Goal: Task Accomplishment & Management: Use online tool/utility

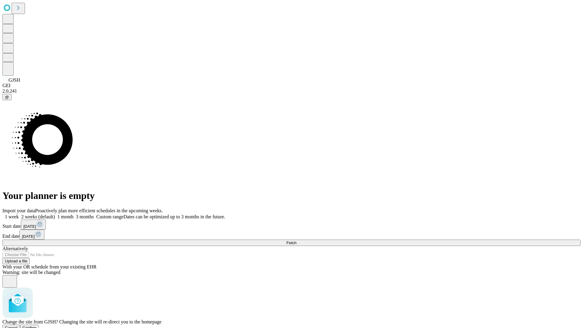
click at [37, 326] on span "Confirm" at bounding box center [29, 328] width 14 height 5
click at [74, 214] on label "1 month" at bounding box center [64, 216] width 19 height 5
click at [297, 241] on span "Fetch" at bounding box center [291, 243] width 10 height 5
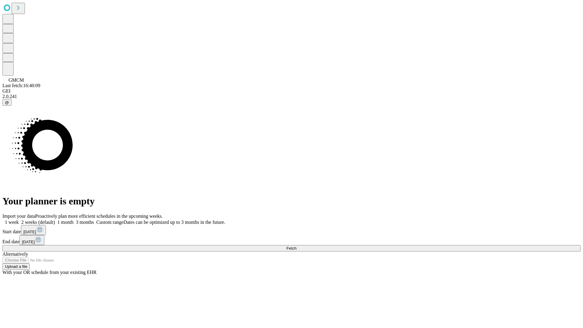
click at [297, 246] on span "Fetch" at bounding box center [291, 248] width 10 height 5
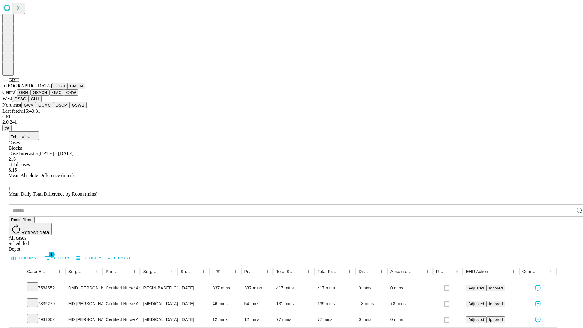
click at [47, 96] on button "GSACH" at bounding box center [39, 92] width 19 height 6
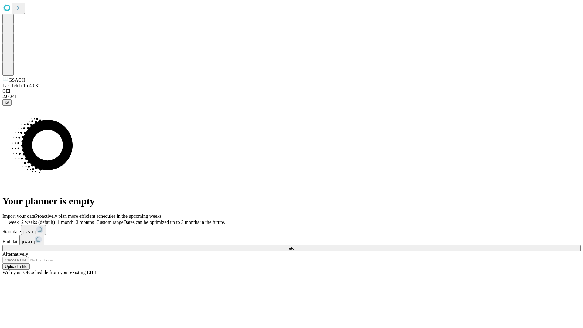
click at [74, 220] on label "1 month" at bounding box center [64, 222] width 19 height 5
click at [297, 246] on span "Fetch" at bounding box center [291, 248] width 10 height 5
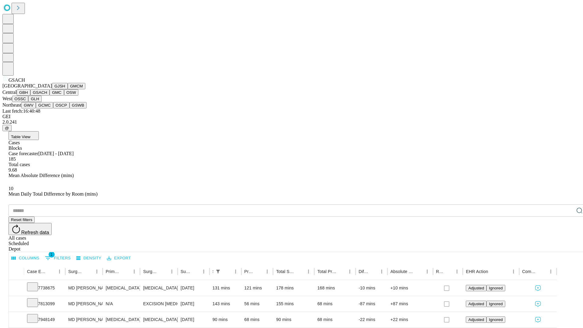
click at [50, 96] on button "GMC" at bounding box center [57, 92] width 14 height 6
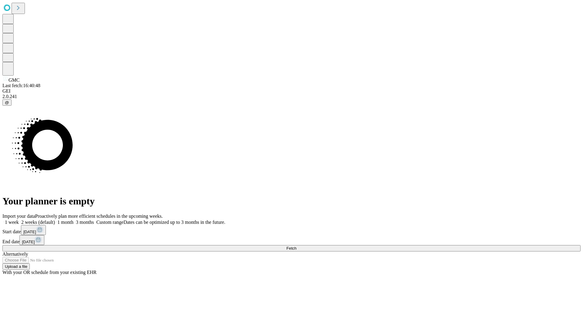
click at [74, 220] on label "1 month" at bounding box center [64, 222] width 19 height 5
click at [297, 246] on span "Fetch" at bounding box center [291, 248] width 10 height 5
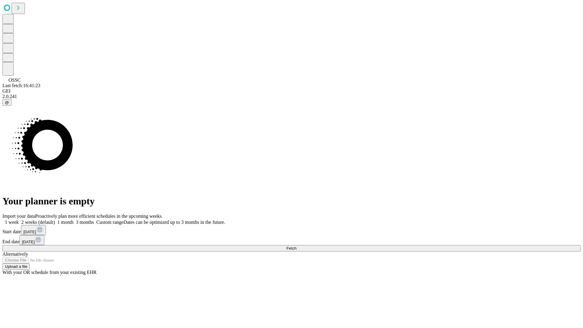
click at [74, 220] on label "1 month" at bounding box center [64, 222] width 19 height 5
click at [297, 246] on span "Fetch" at bounding box center [291, 248] width 10 height 5
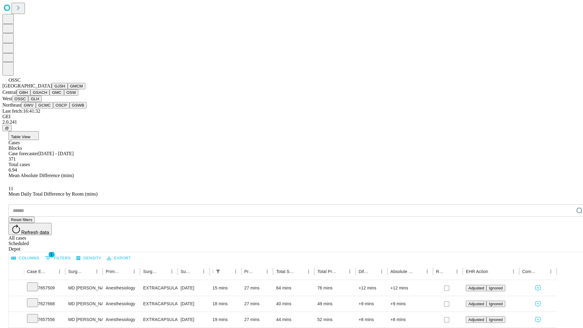
click at [41, 102] on button "GLH" at bounding box center [34, 99] width 13 height 6
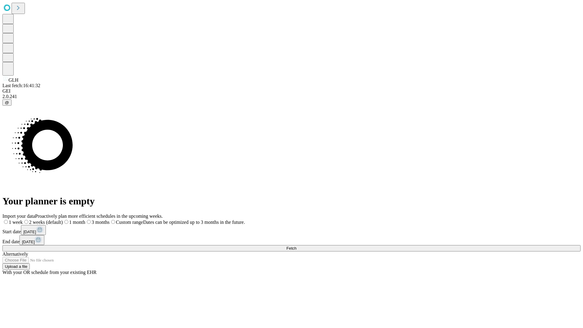
click at [85, 220] on label "1 month" at bounding box center [74, 222] width 22 height 5
click at [297, 246] on span "Fetch" at bounding box center [291, 248] width 10 height 5
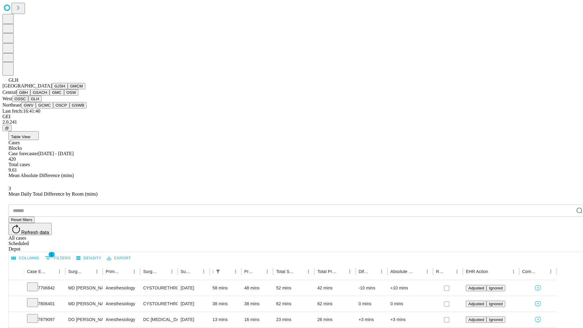
click at [36, 108] on button "GWV" at bounding box center [28, 105] width 15 height 6
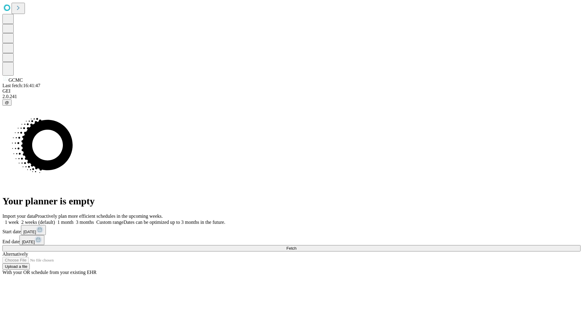
click at [74, 220] on label "1 month" at bounding box center [64, 222] width 19 height 5
click at [297, 246] on span "Fetch" at bounding box center [291, 248] width 10 height 5
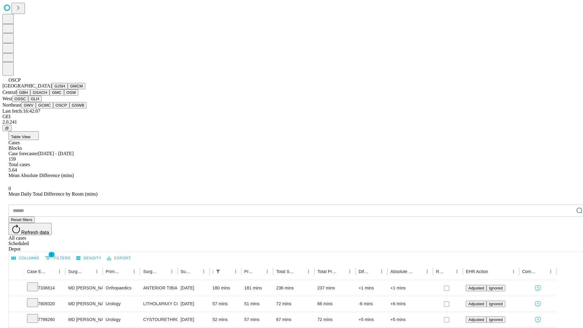
click at [70, 108] on button "GSWB" at bounding box center [78, 105] width 17 height 6
